Goal: Information Seeking & Learning: Learn about a topic

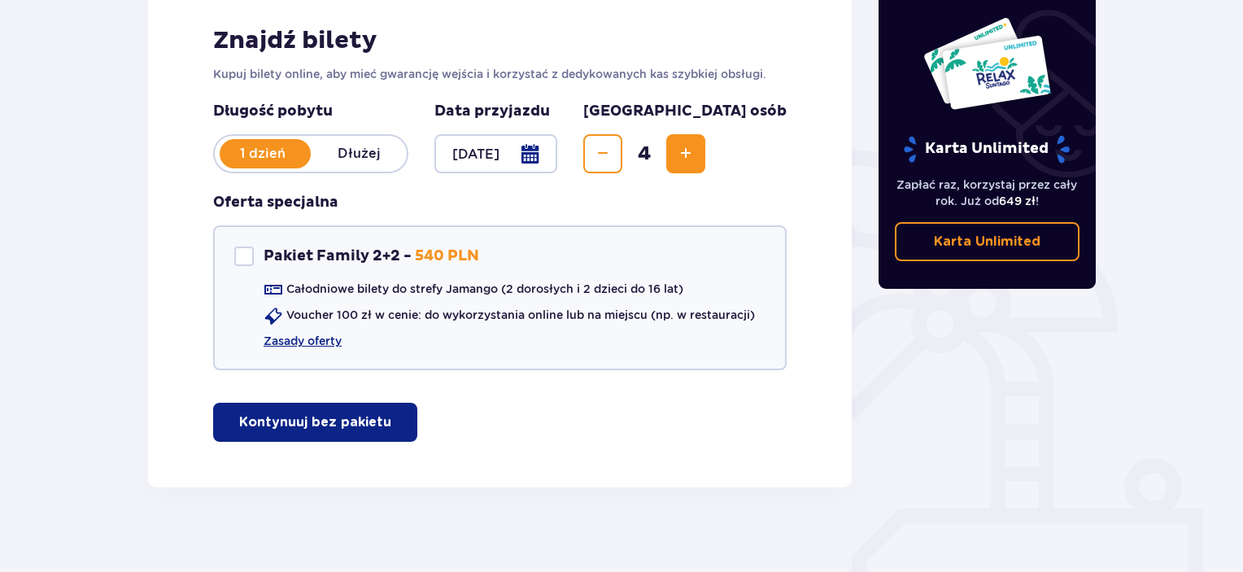
scroll to position [265, 0]
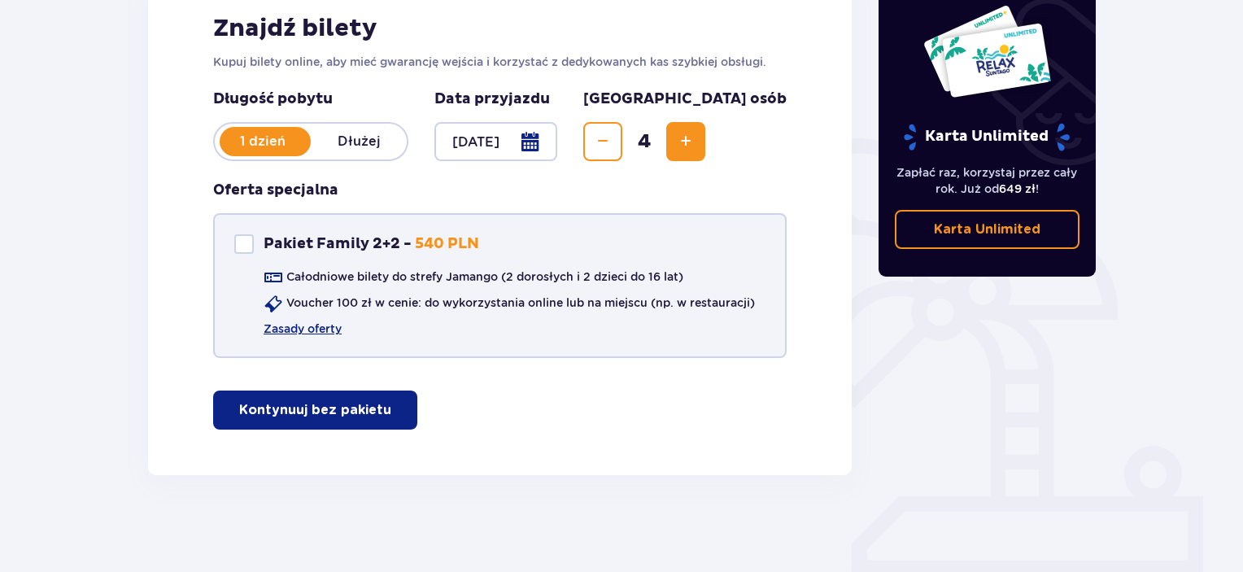
click at [247, 244] on div at bounding box center [244, 244] width 20 height 20
checkbox input "true"
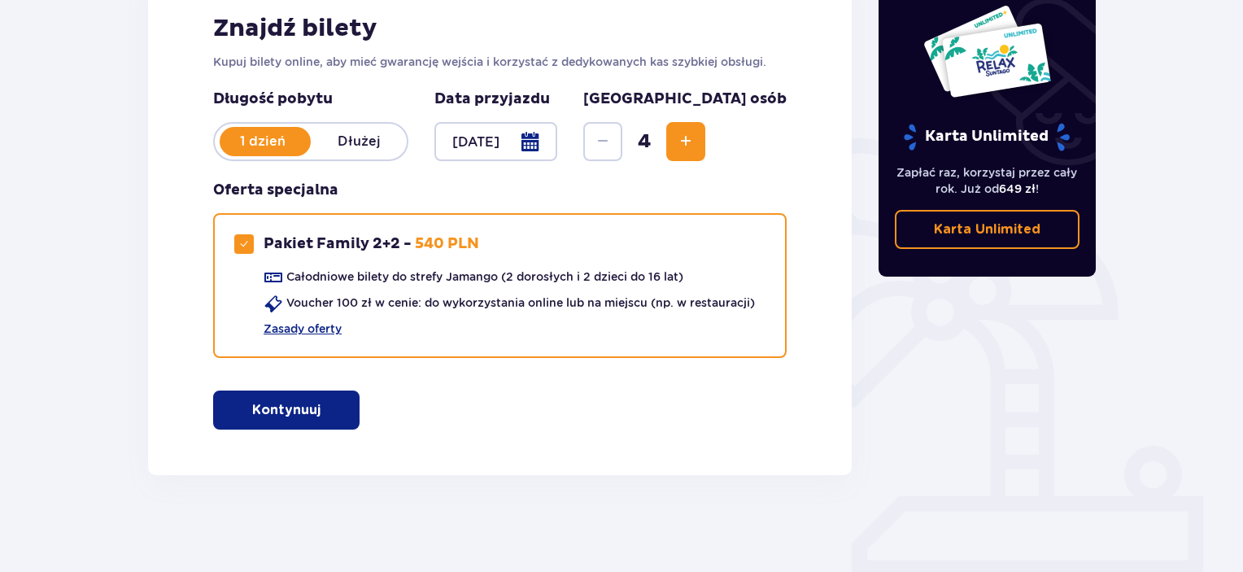
click at [298, 413] on p "Kontynuuj" at bounding box center [286, 410] width 68 height 18
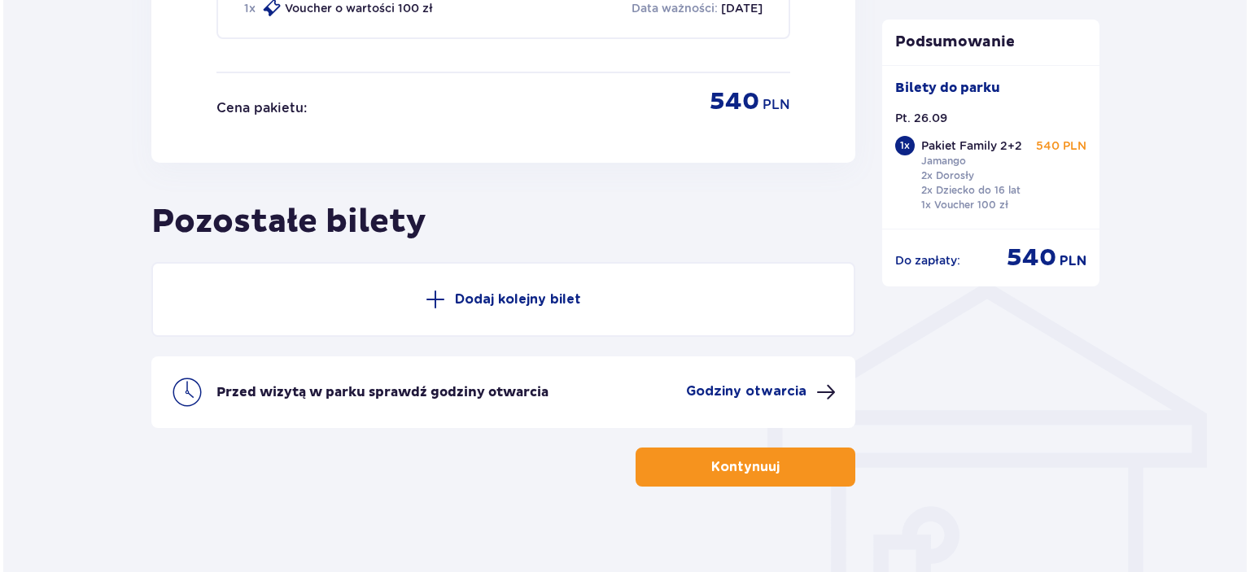
scroll to position [1048, 0]
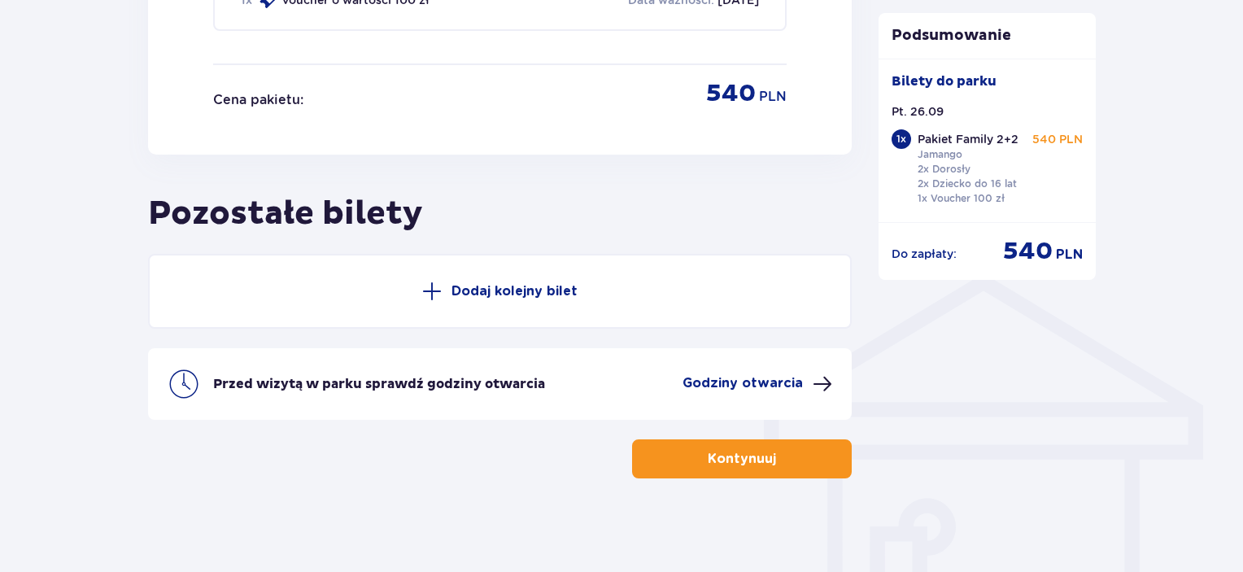
click at [779, 369] on div "Przed wizytą w parku sprawdź godziny otwarcia Godziny otwarcia" at bounding box center [500, 384] width 704 height 72
click at [781, 382] on p "Godziny otwarcia" at bounding box center [743, 383] width 120 height 18
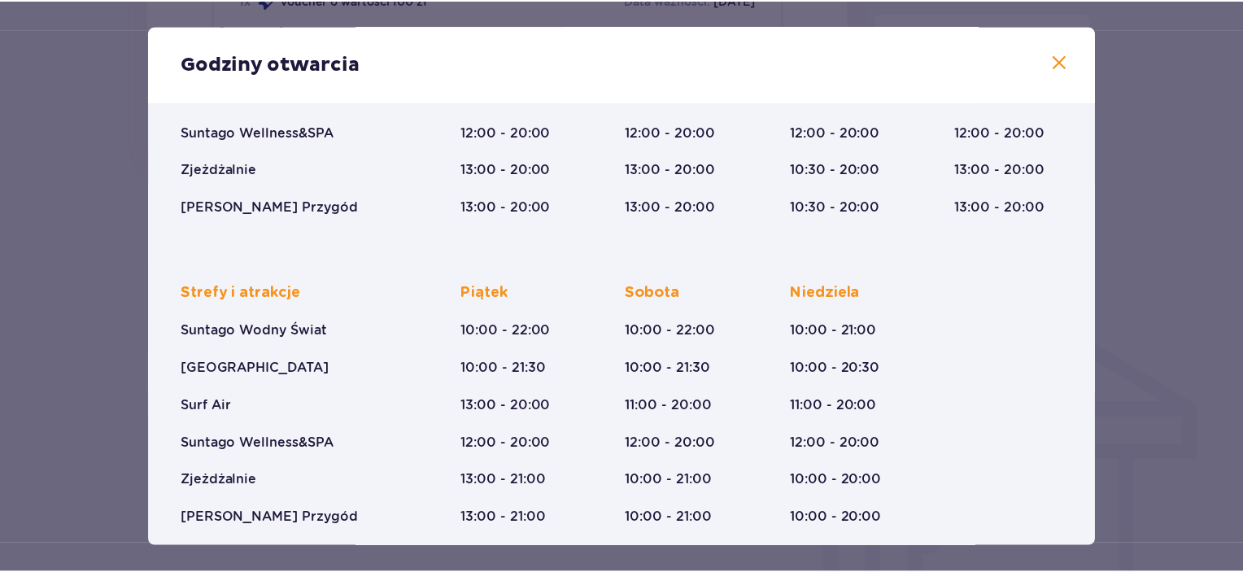
scroll to position [273, 0]
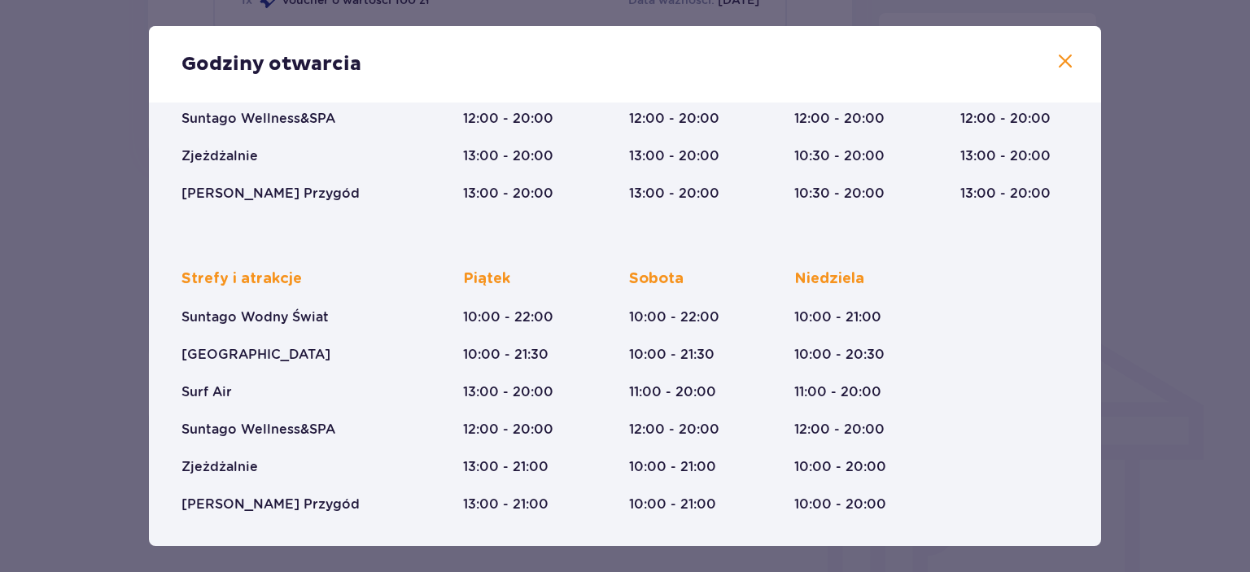
click at [1153, 146] on div "Godziny otwarcia Styczeń - Grudzień Halloween (31.10.25) Wszystkich Świętych (0…" at bounding box center [625, 286] width 1250 height 572
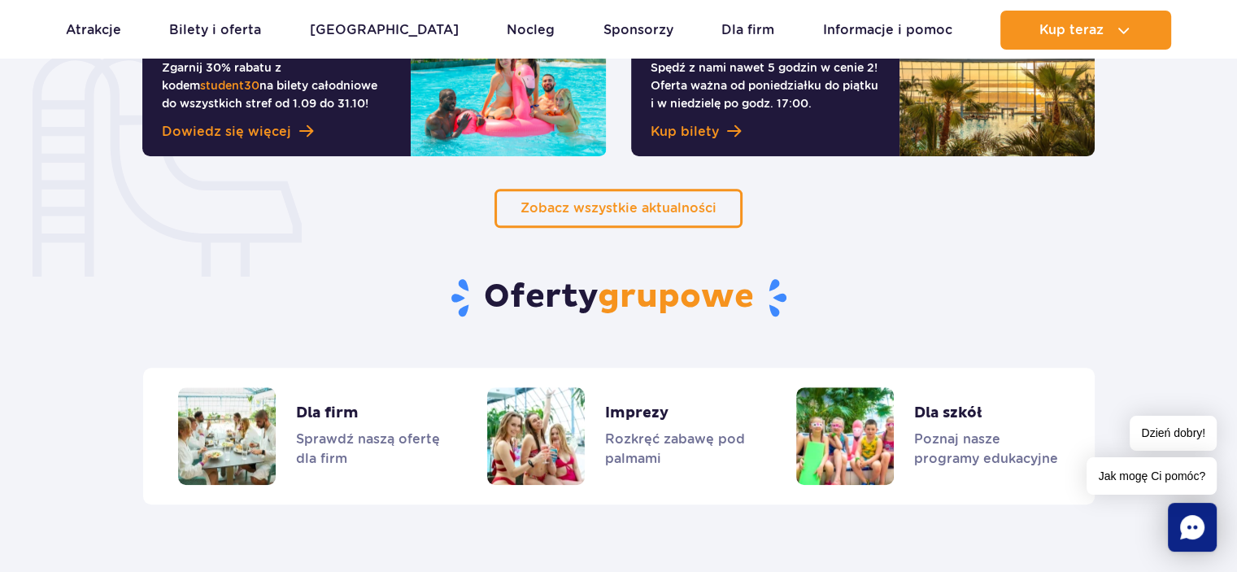
scroll to position [1220, 0]
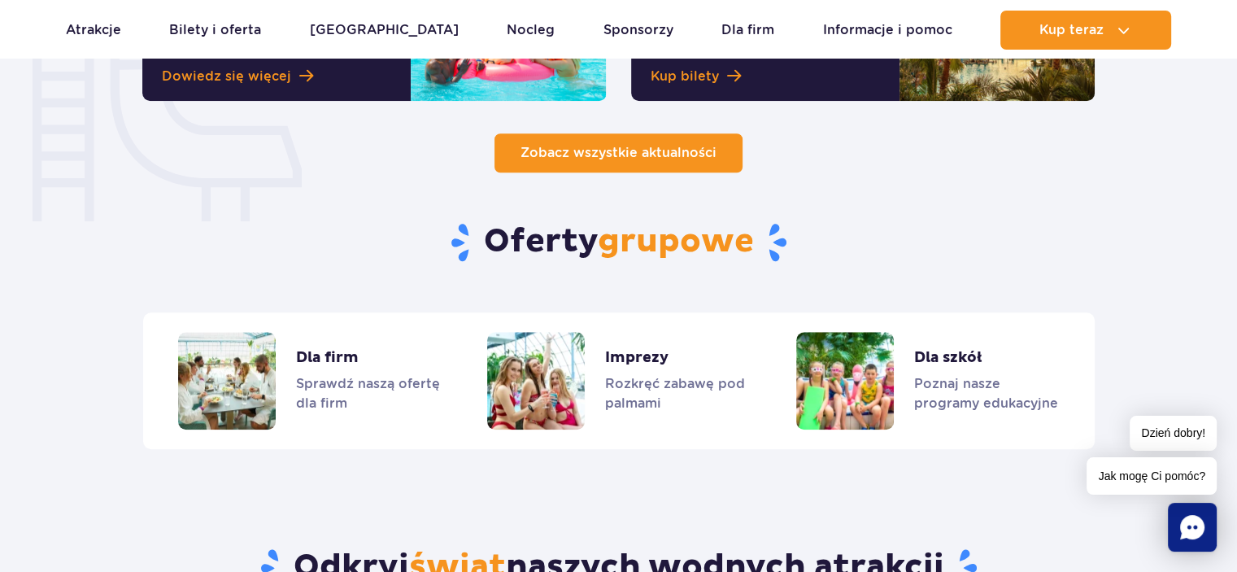
click at [695, 161] on link "Zobacz wszystkie aktualności" at bounding box center [619, 152] width 248 height 39
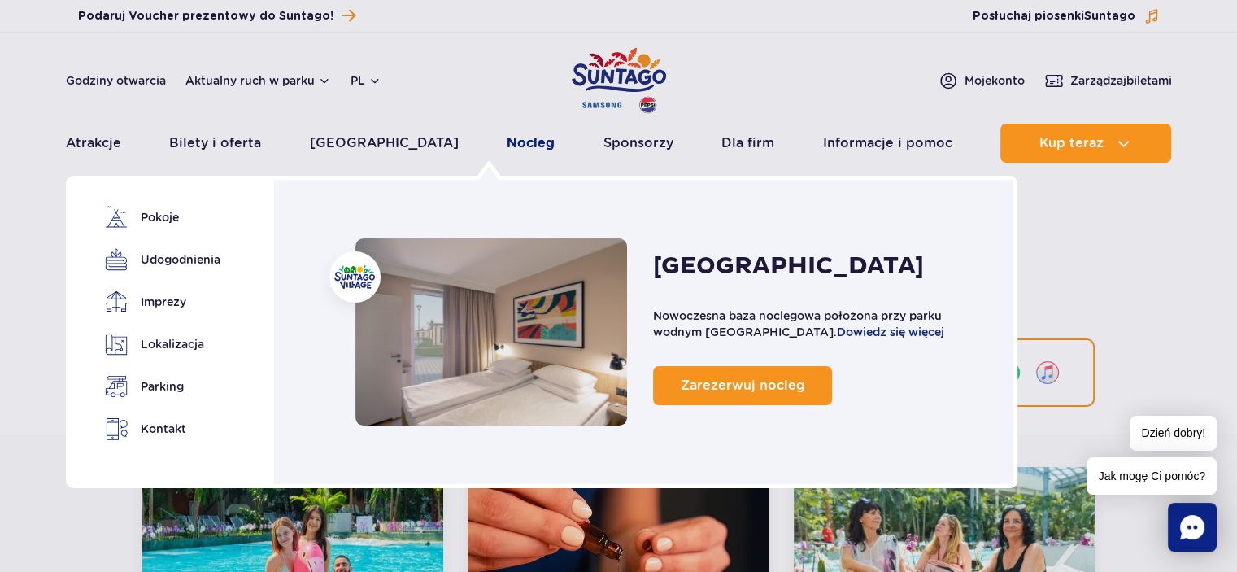
click at [507, 141] on link "Nocleg" at bounding box center [531, 143] width 48 height 39
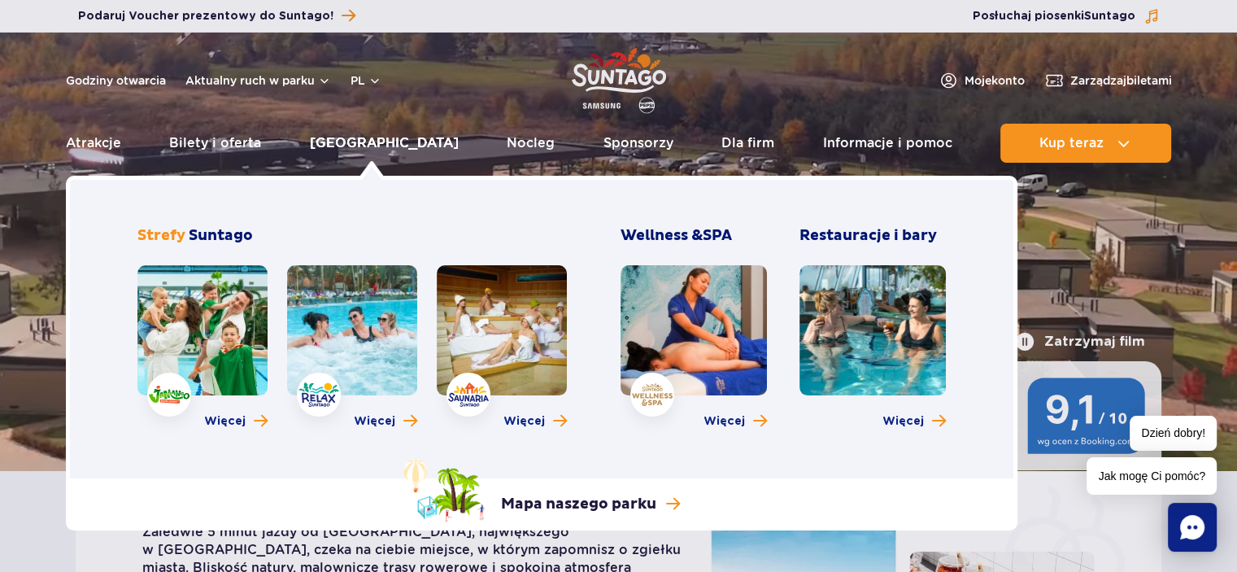
click at [351, 146] on link "[GEOGRAPHIC_DATA]" at bounding box center [384, 143] width 149 height 39
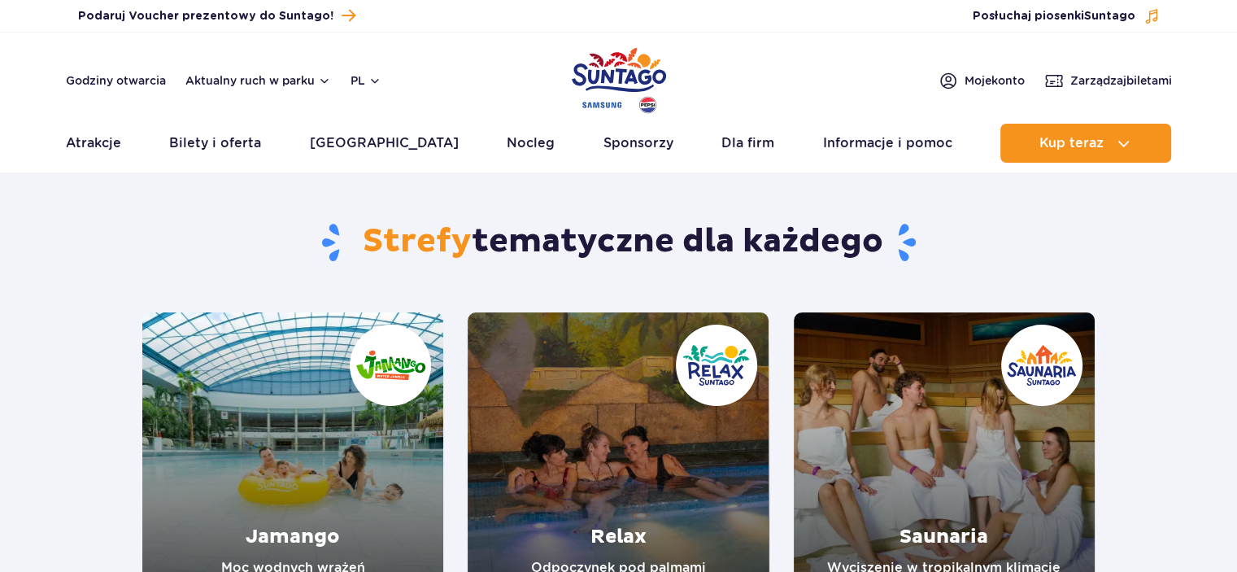
scroll to position [163, 0]
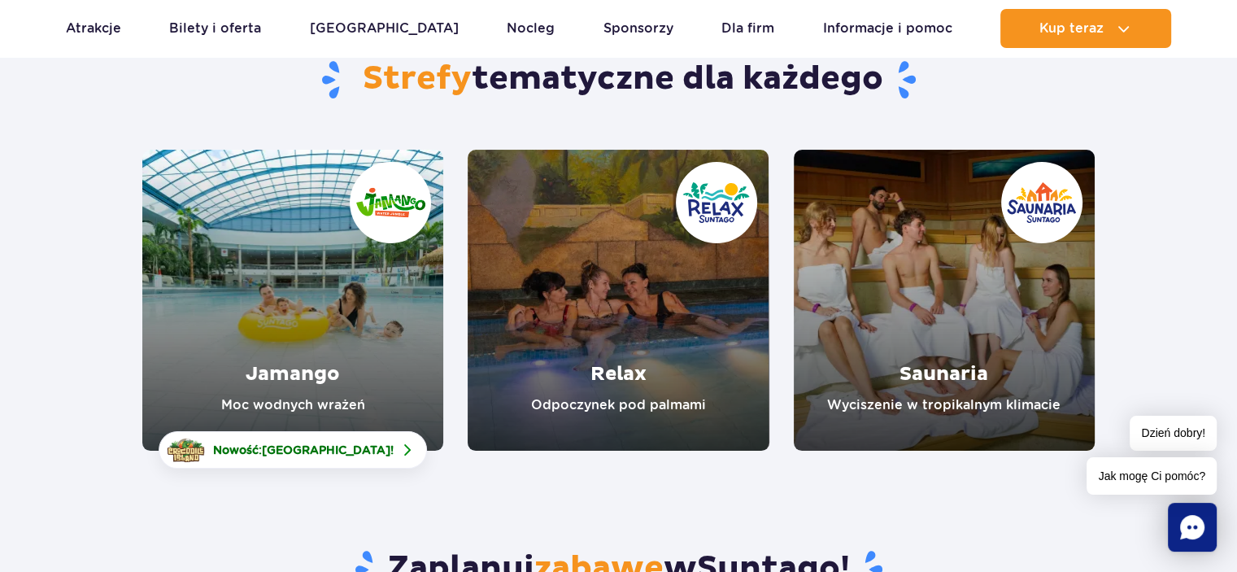
click at [322, 312] on link "Jamango" at bounding box center [292, 300] width 301 height 301
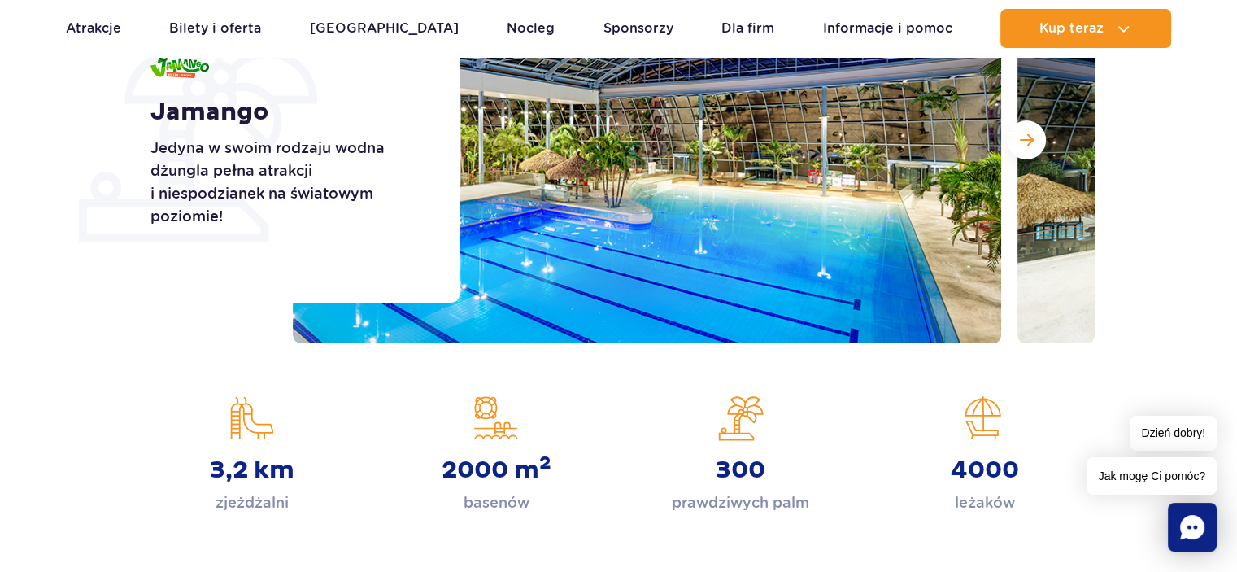
scroll to position [325, 0]
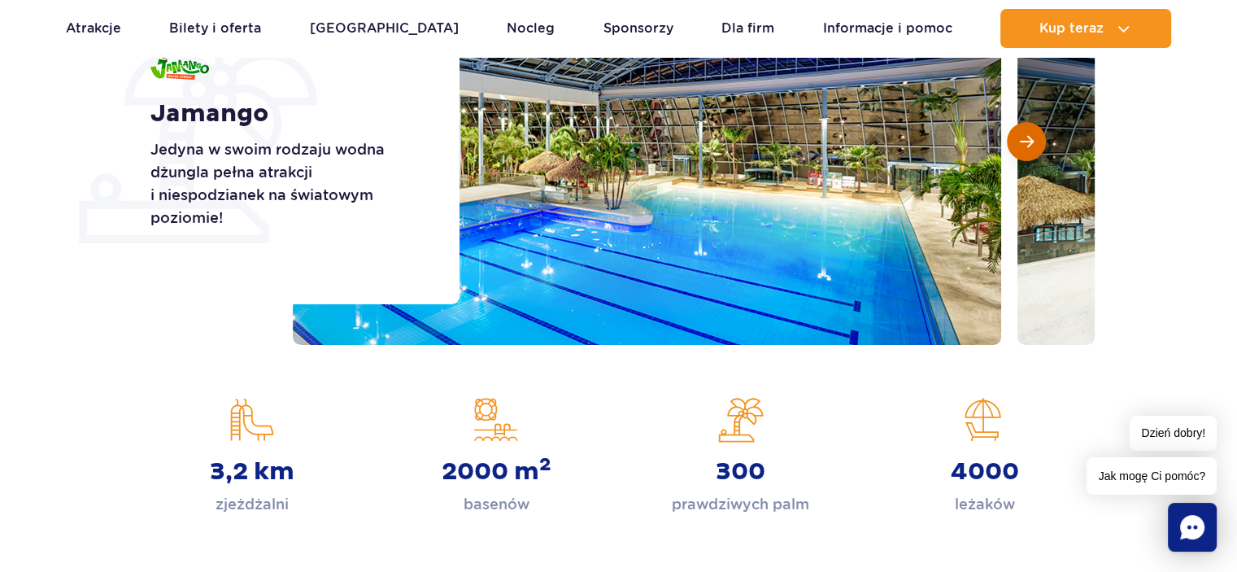
click at [1026, 138] on span "Następny slajd" at bounding box center [1027, 141] width 14 height 15
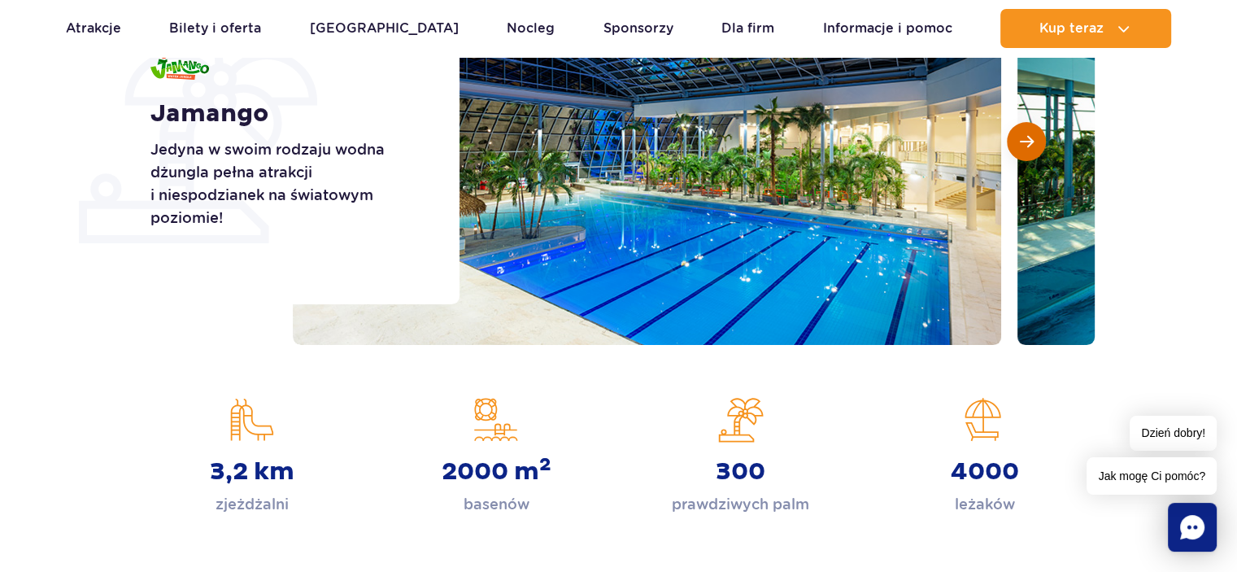
click at [1023, 139] on span "Następny slajd" at bounding box center [1027, 141] width 14 height 15
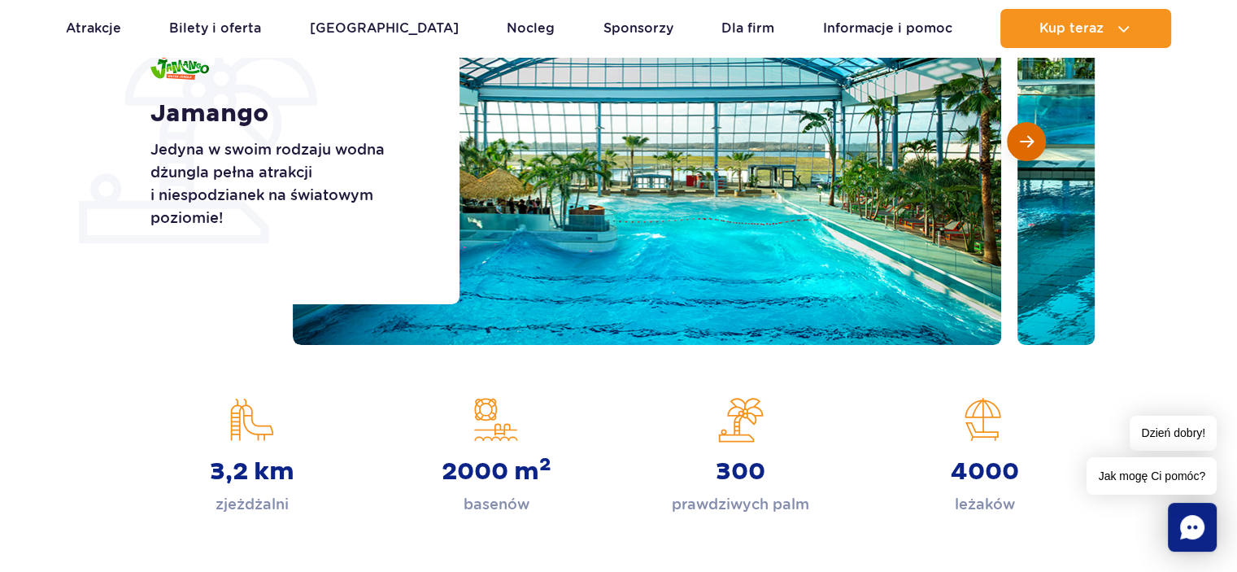
click at [1023, 139] on span "Następny slajd" at bounding box center [1027, 141] width 14 height 15
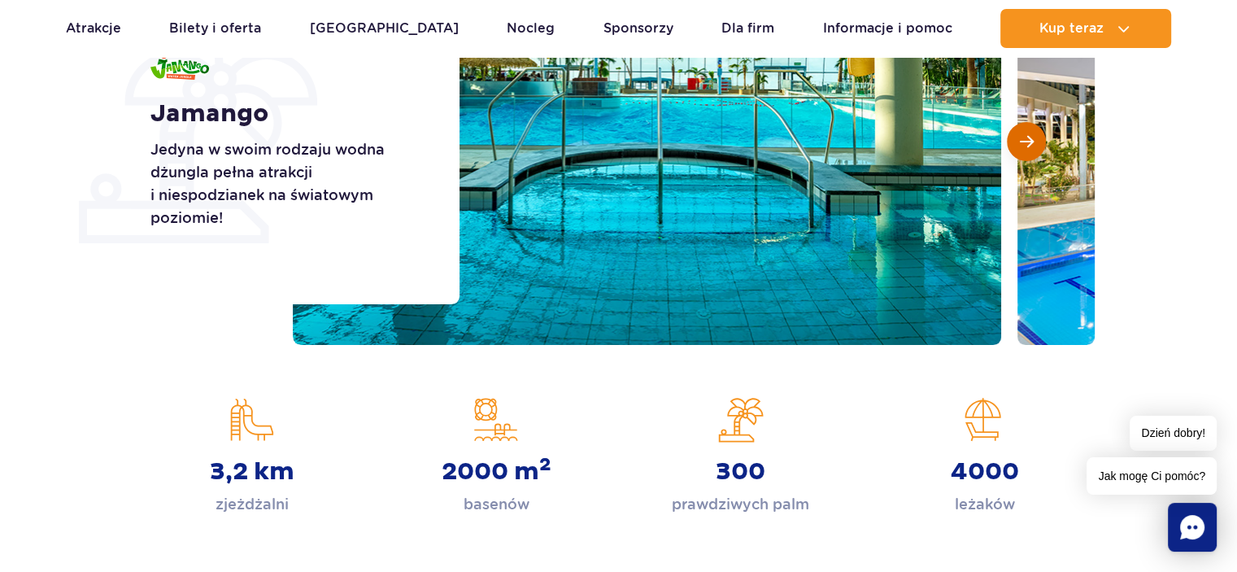
click at [1023, 139] on span "Następny slajd" at bounding box center [1027, 141] width 14 height 15
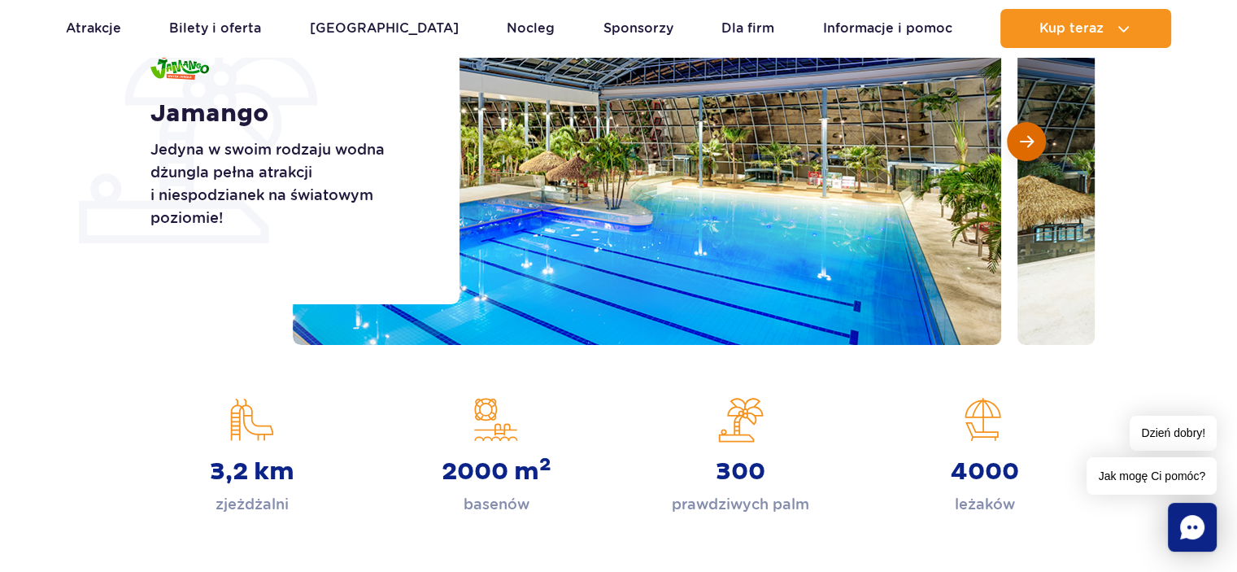
click at [1023, 139] on span "Następny slajd" at bounding box center [1027, 141] width 14 height 15
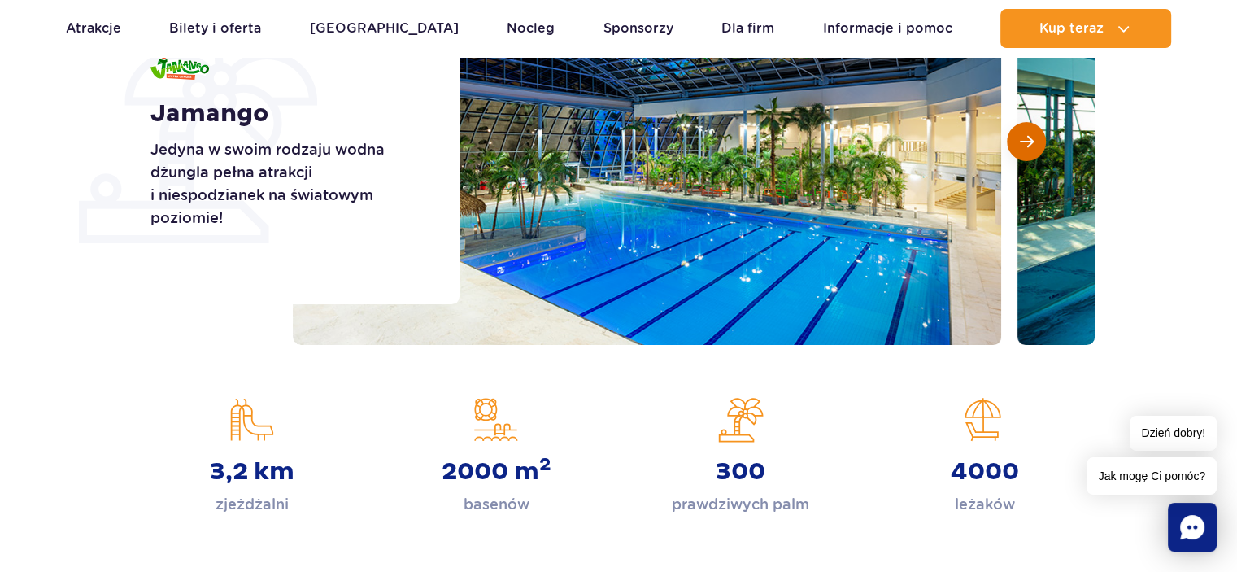
click at [1023, 140] on span "Następny slajd" at bounding box center [1027, 141] width 14 height 15
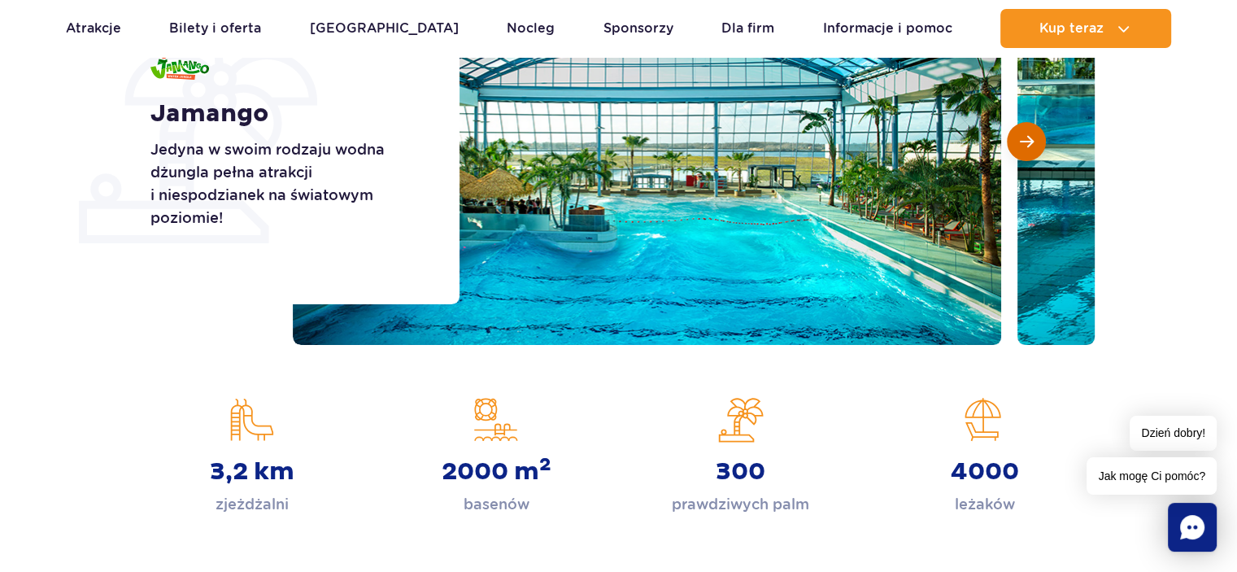
click at [1023, 140] on span "Następny slajd" at bounding box center [1027, 141] width 14 height 15
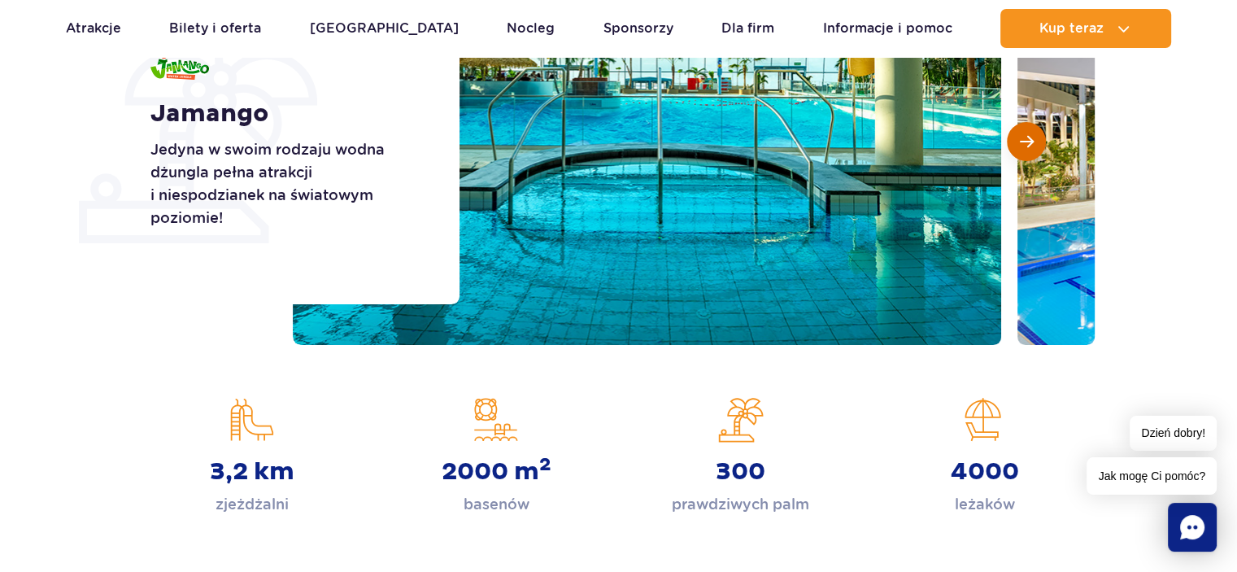
click at [1023, 140] on span "Następny slajd" at bounding box center [1027, 141] width 14 height 15
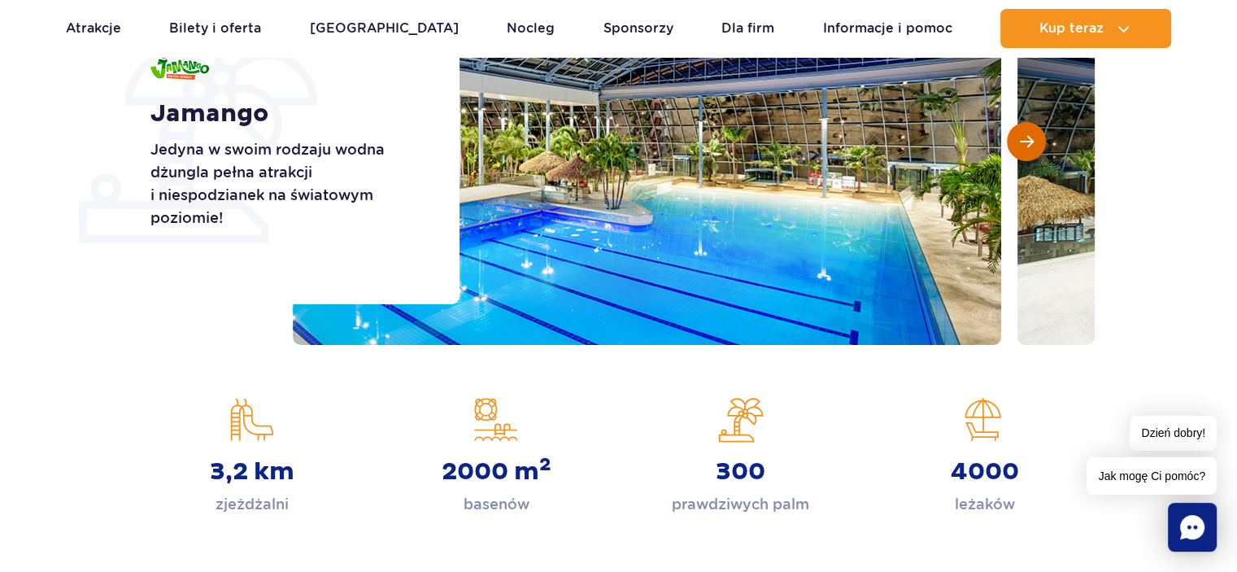
click at [1023, 140] on span "Następny slajd" at bounding box center [1027, 141] width 14 height 15
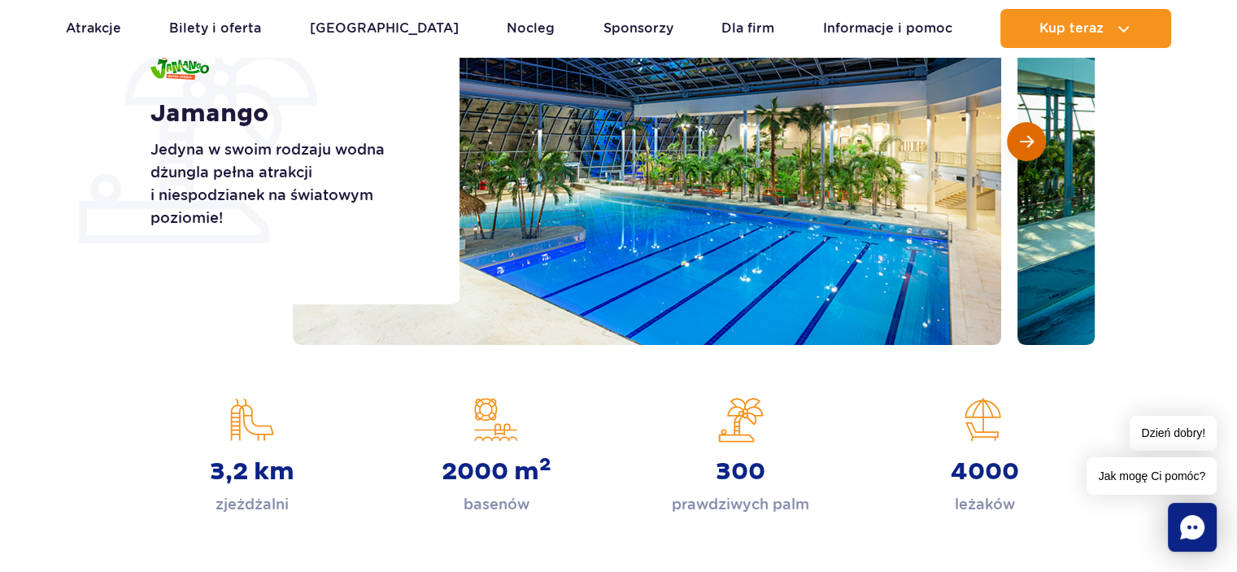
click at [1023, 140] on span "Następny slajd" at bounding box center [1027, 141] width 14 height 15
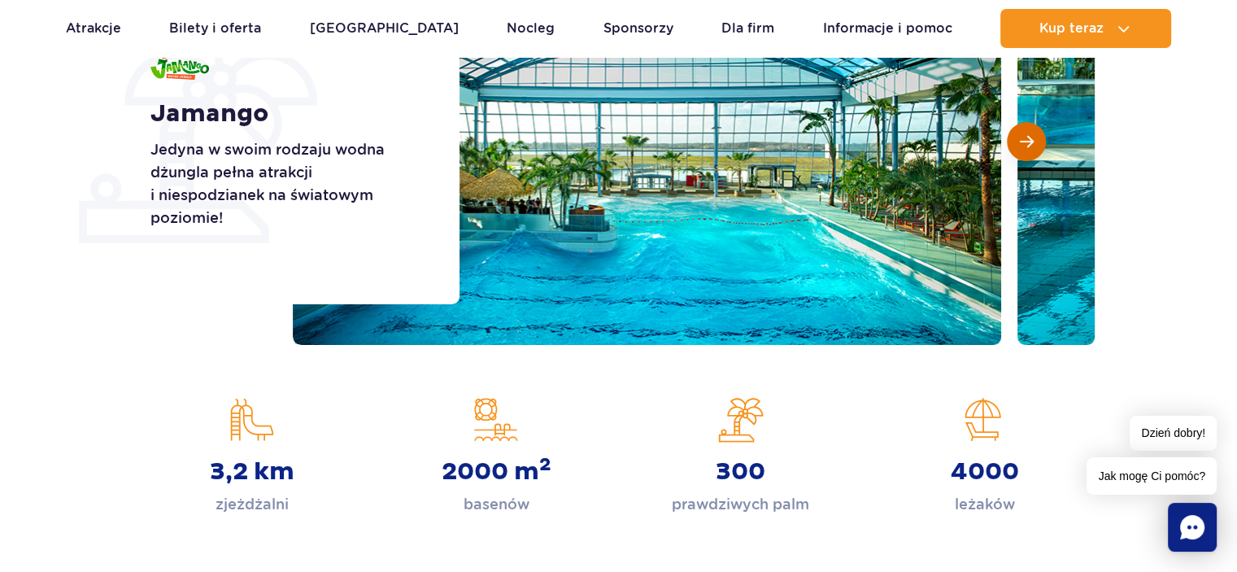
click at [1023, 140] on span "Następny slajd" at bounding box center [1027, 141] width 14 height 15
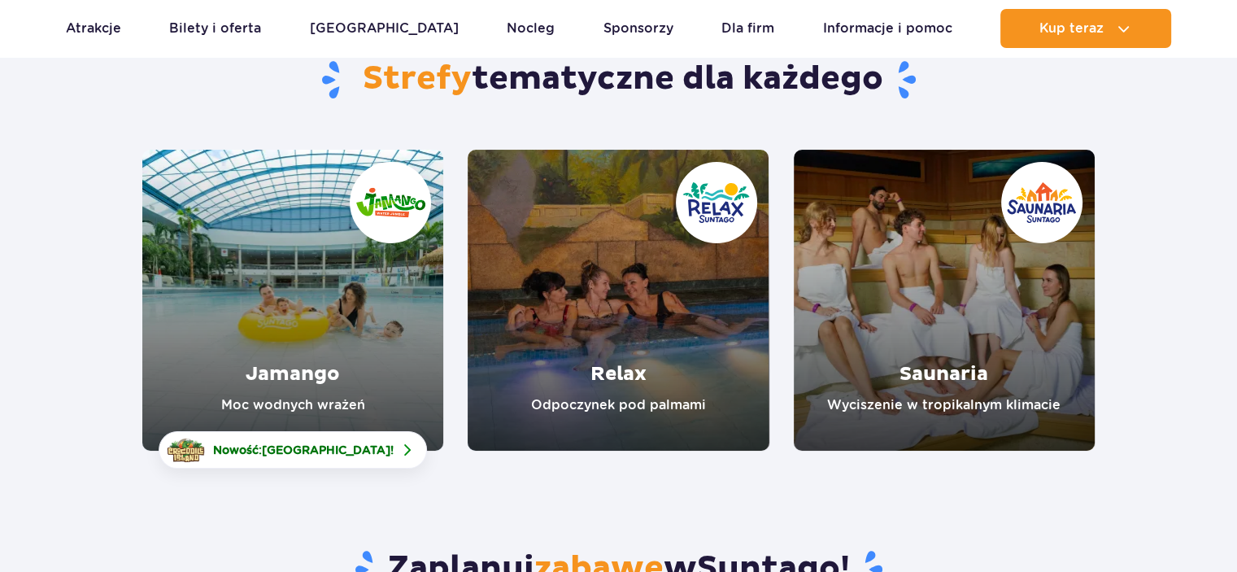
click at [655, 275] on link "Relax" at bounding box center [618, 300] width 301 height 301
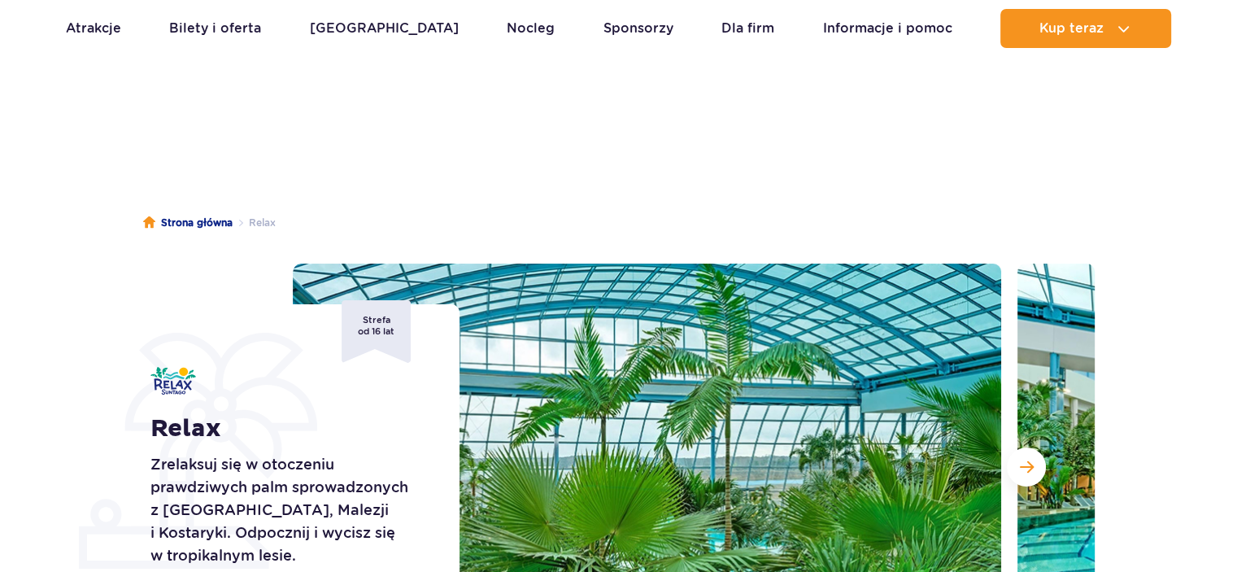
scroll to position [244, 0]
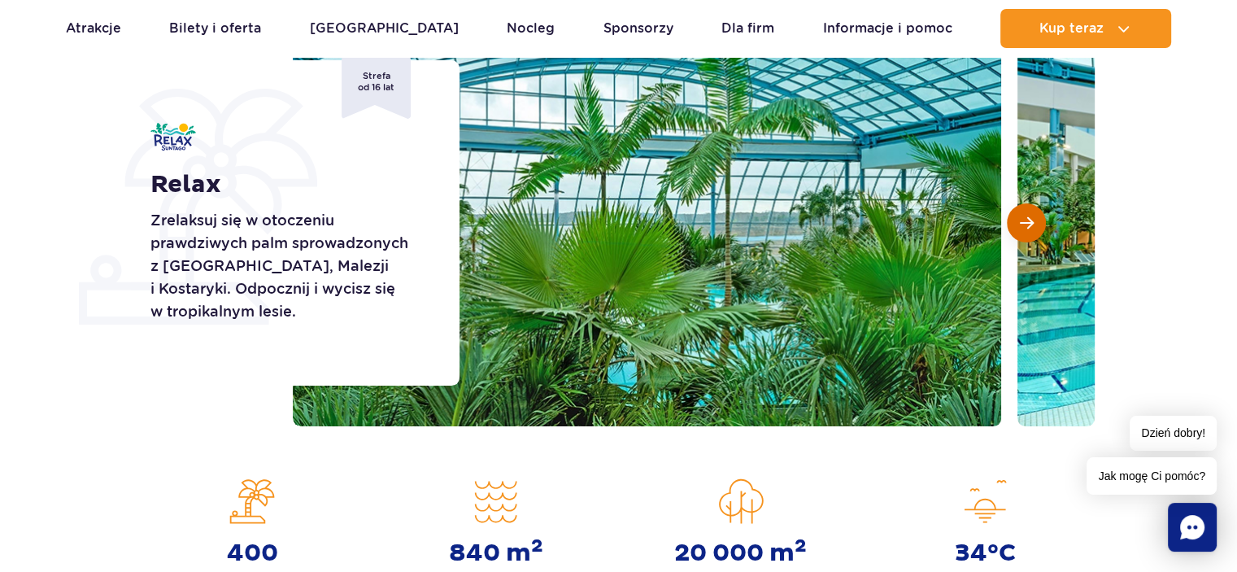
click at [1028, 224] on span "Następny slajd" at bounding box center [1027, 223] width 14 height 15
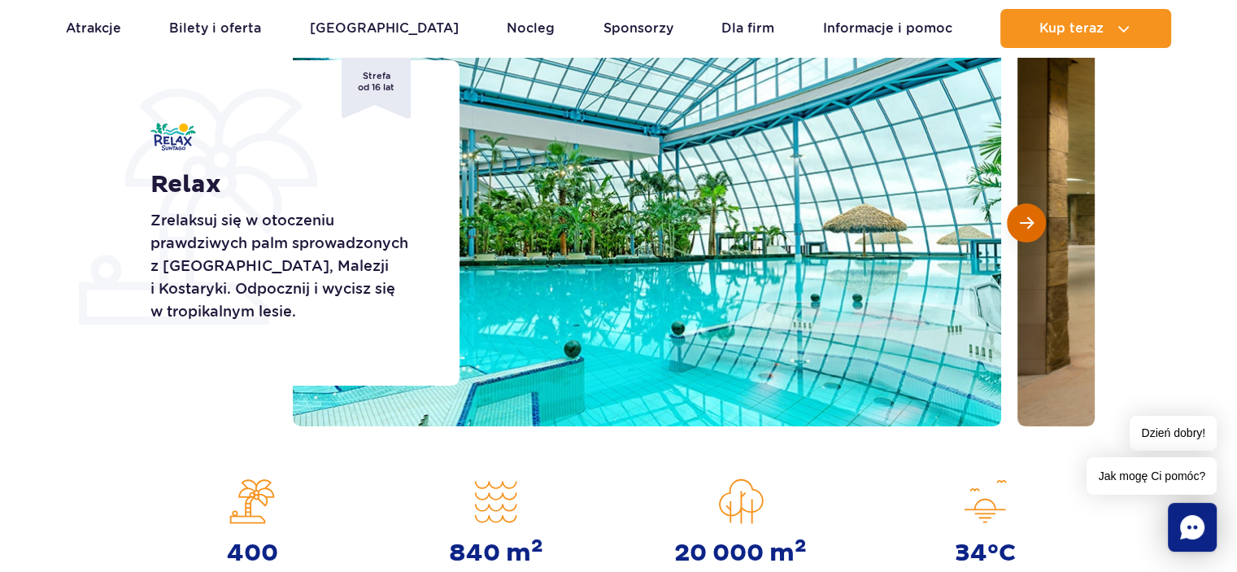
click at [1017, 220] on button "Następny slajd" at bounding box center [1026, 222] width 39 height 39
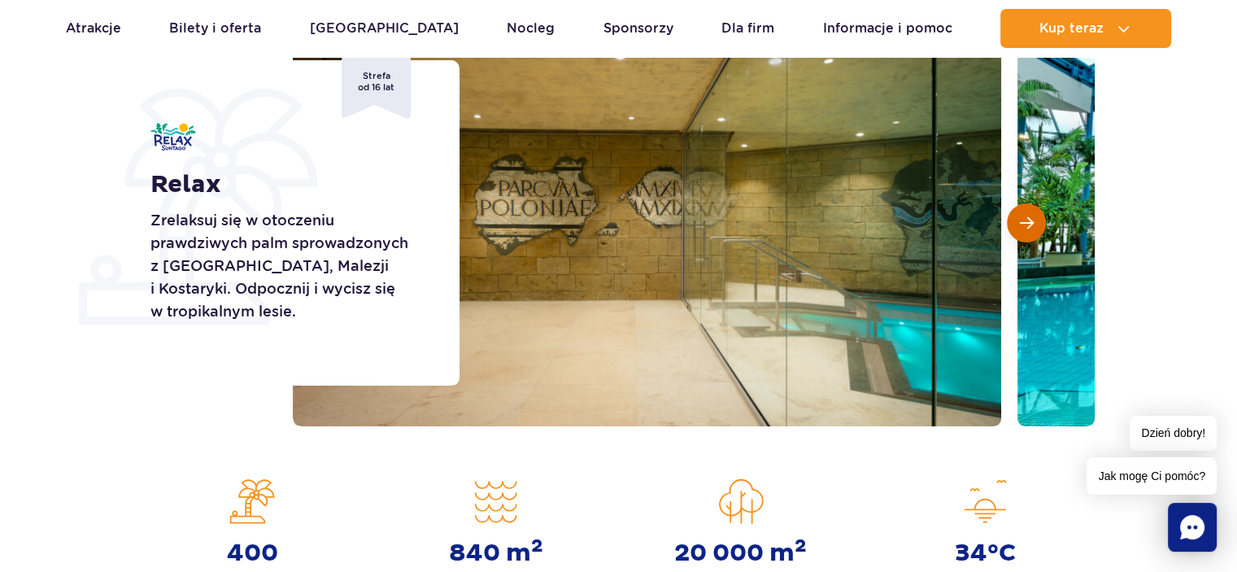
click at [1017, 220] on button "Następny slajd" at bounding box center [1026, 222] width 39 height 39
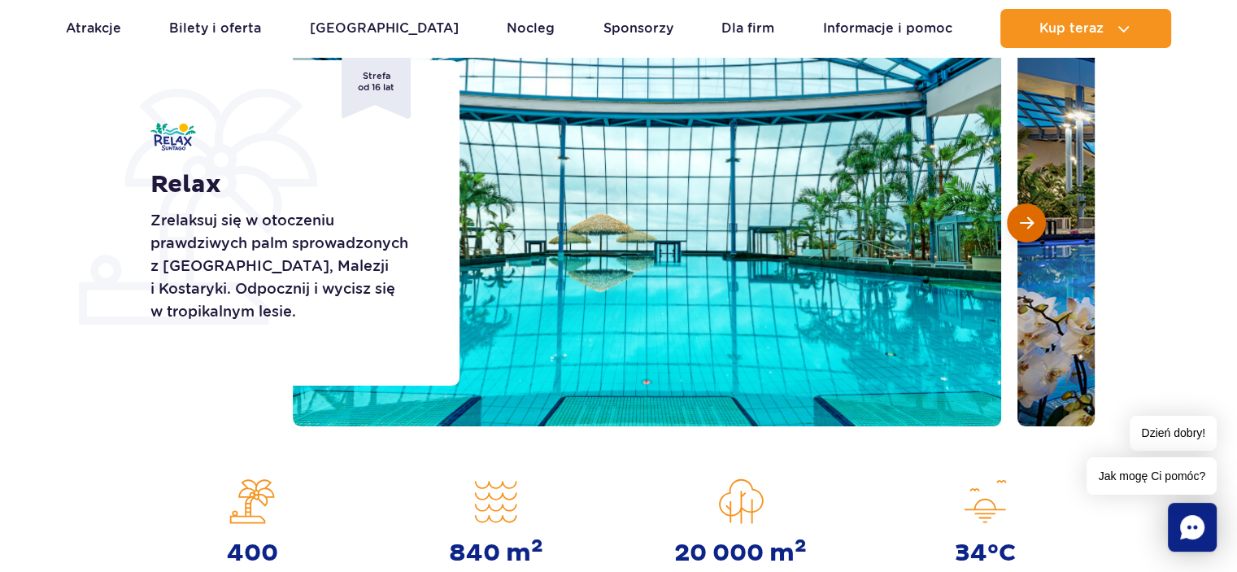
click at [1017, 220] on button "Następny slajd" at bounding box center [1026, 222] width 39 height 39
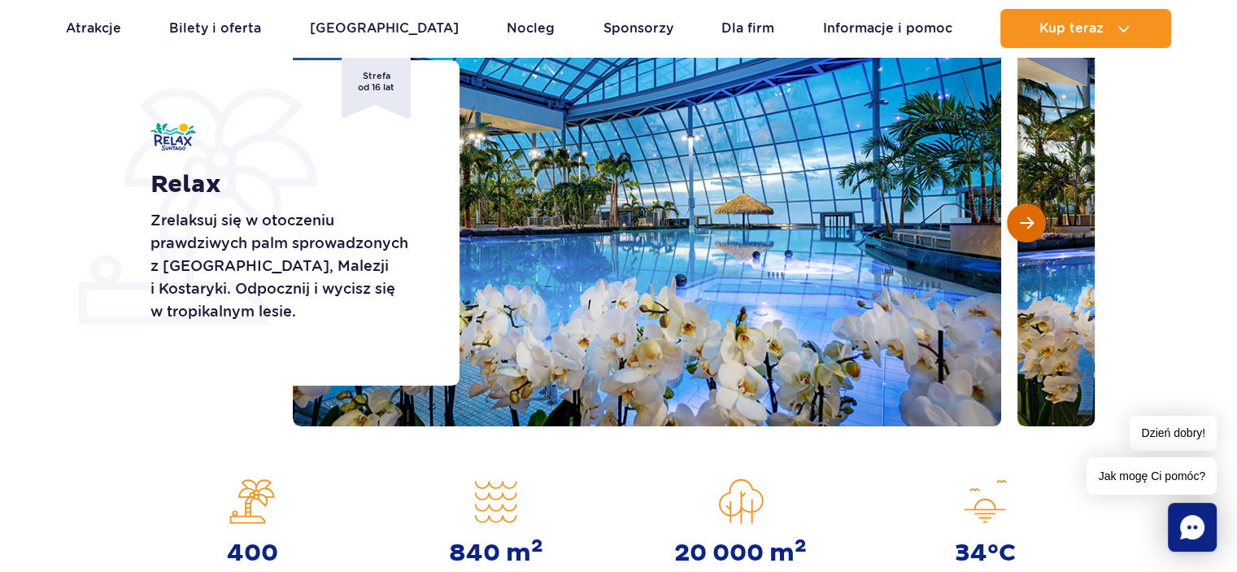
click at [1017, 220] on button "Następny slajd" at bounding box center [1026, 222] width 39 height 39
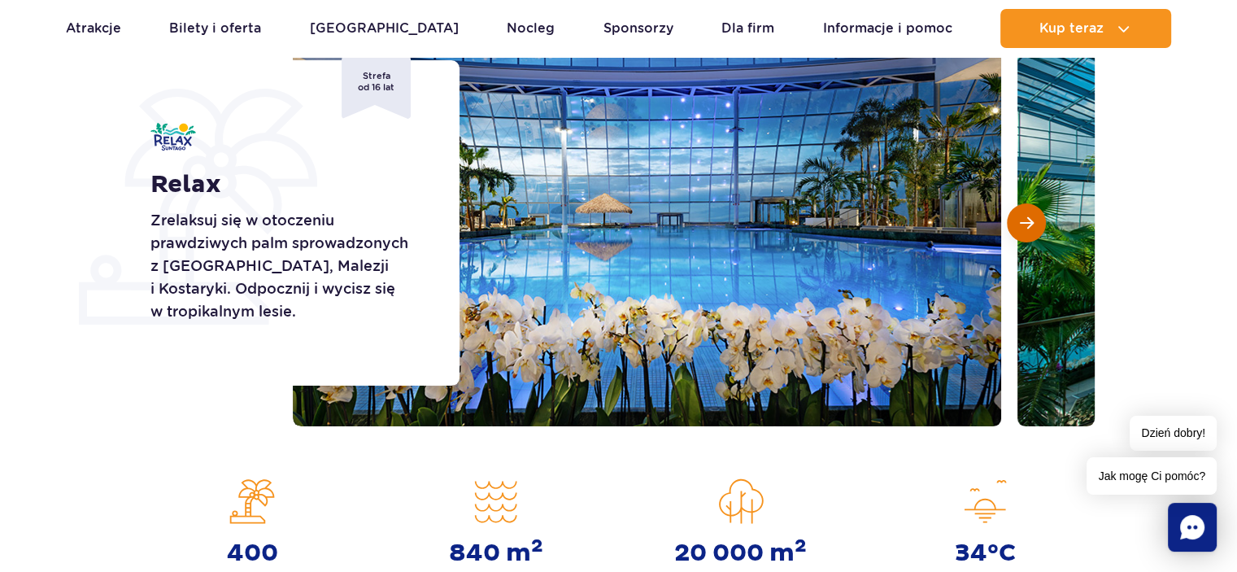
click at [1017, 220] on button "Następny slajd" at bounding box center [1026, 222] width 39 height 39
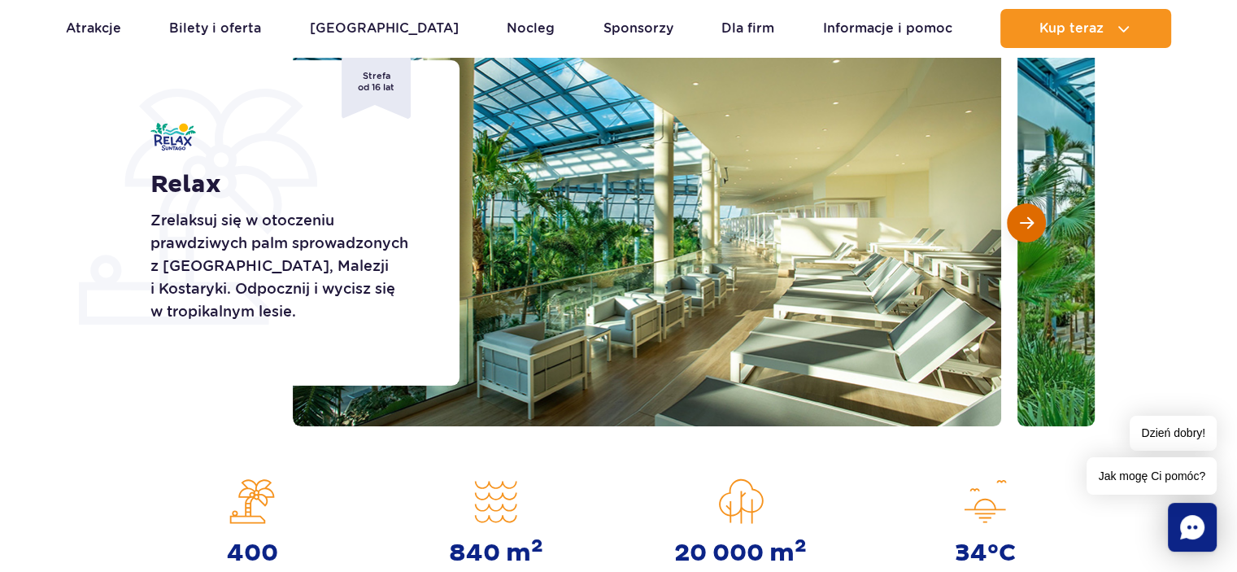
click at [1017, 220] on button "Następny slajd" at bounding box center [1026, 222] width 39 height 39
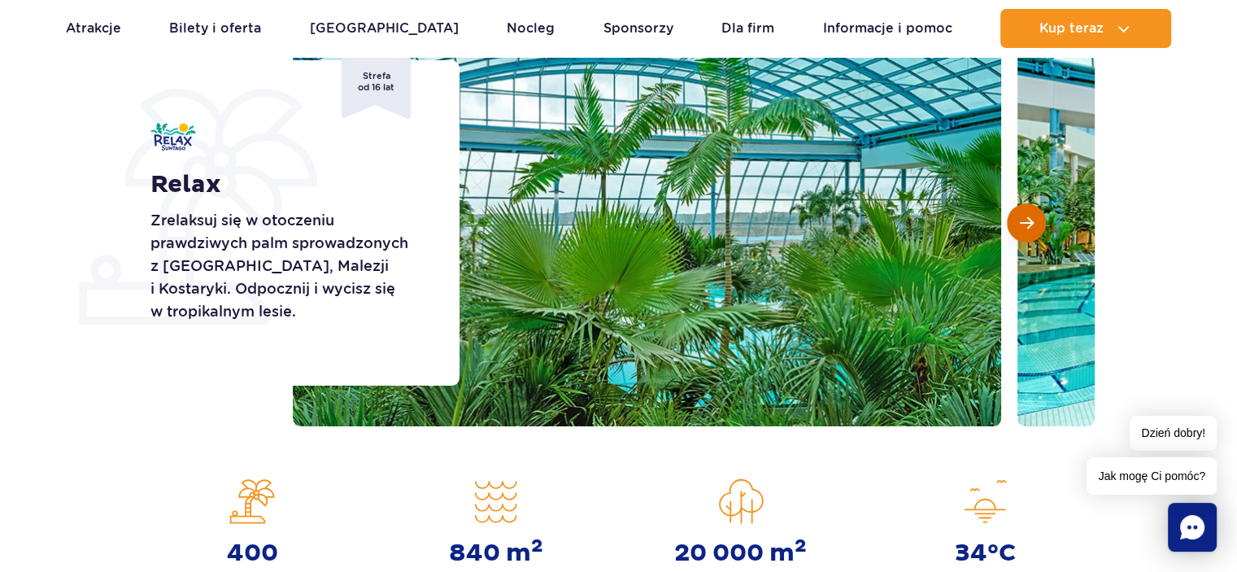
click at [1017, 220] on button "Następny slajd" at bounding box center [1026, 222] width 39 height 39
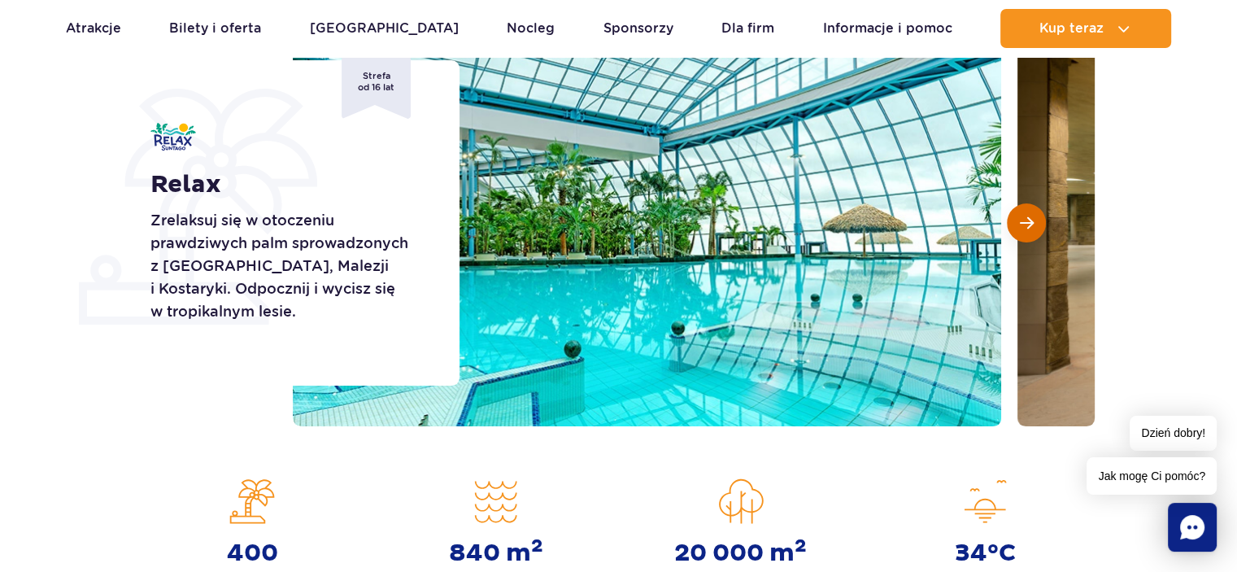
click at [1017, 220] on button "Następny slajd" at bounding box center [1026, 222] width 39 height 39
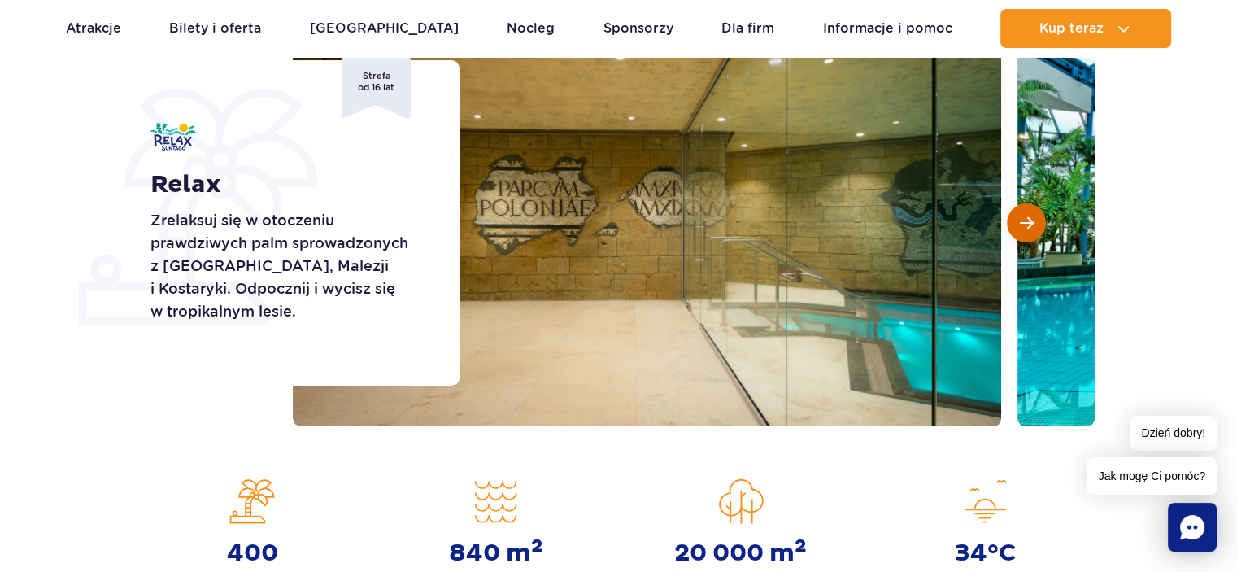
click at [1017, 220] on button "Następny slajd" at bounding box center [1026, 222] width 39 height 39
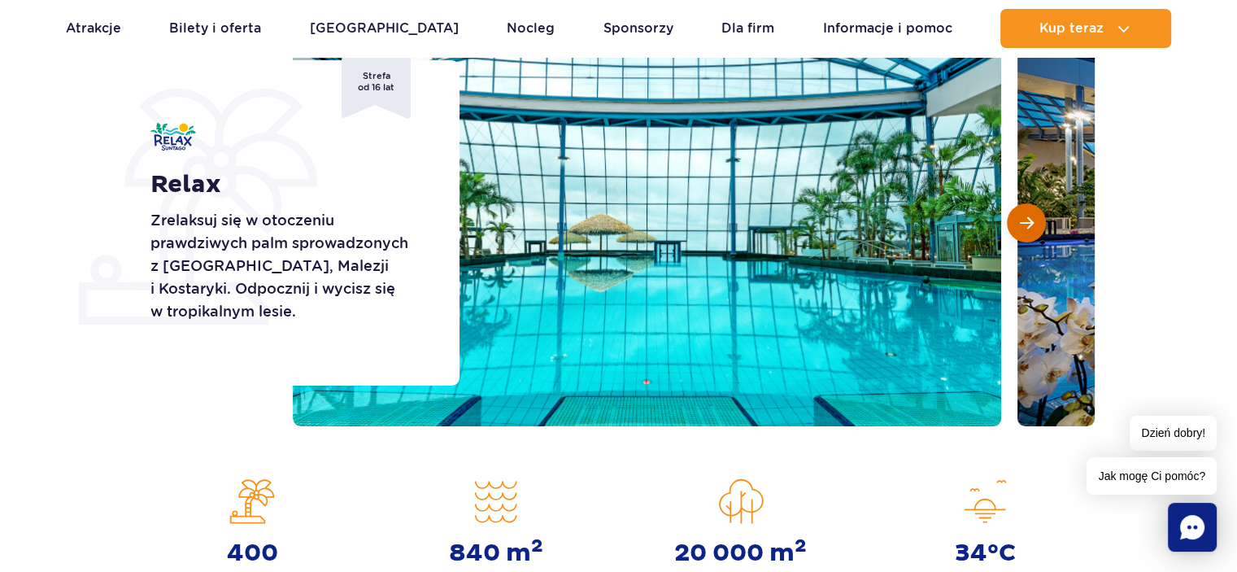
click at [1017, 220] on button "Następny slajd" at bounding box center [1026, 222] width 39 height 39
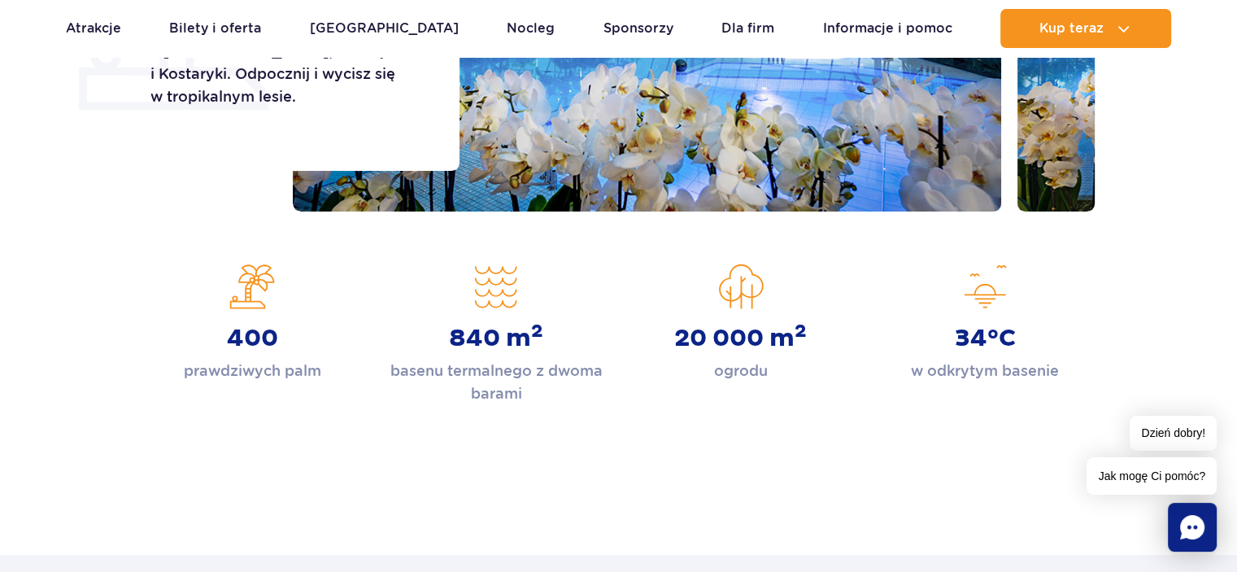
scroll to position [488, 0]
